Goal: Information Seeking & Learning: Find specific fact

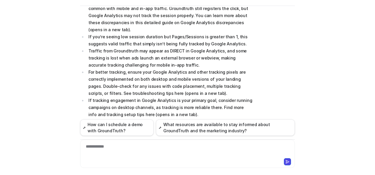
scroll to position [152, 0]
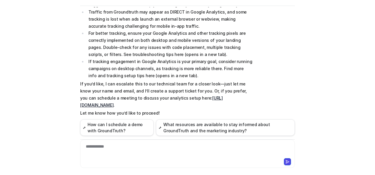
click at [124, 147] on div "**********" at bounding box center [188, 151] width 212 height 14
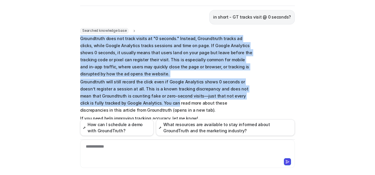
scroll to position [278, 0]
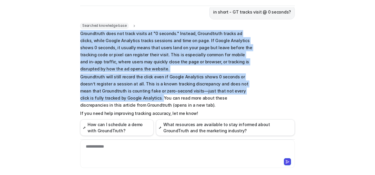
drag, startPoint x: 78, startPoint y: 48, endPoint x: 118, endPoint y: 84, distance: 53.9
click at [118, 84] on span "Groundtruth does not track visits at "0 seconds." Instead, Groundtruth tracks a…" at bounding box center [166, 73] width 173 height 87
copy span "Groundtruth does not track visits at "0 seconds." Instead, Groundtruth tracks a…"
